Goal: Find specific page/section: Find specific page/section

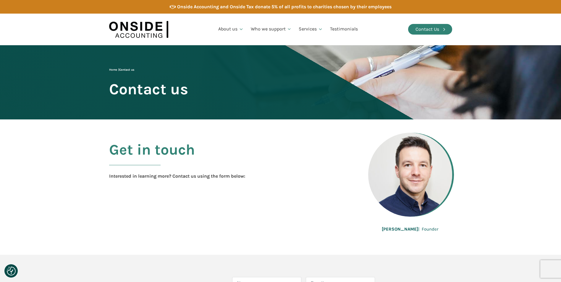
click at [372, 28] on div "Contact Us" at bounding box center [428, 29] width 24 height 8
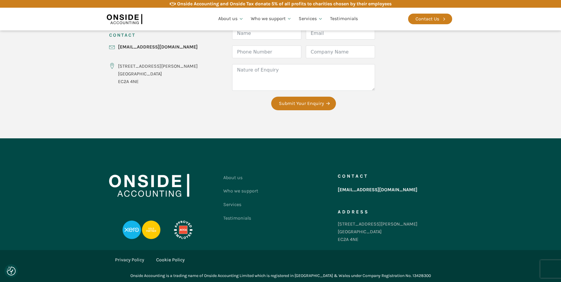
scroll to position [252, 0]
click at [235, 178] on link "About us" at bounding box center [240, 178] width 35 height 14
